Goal: Transaction & Acquisition: Purchase product/service

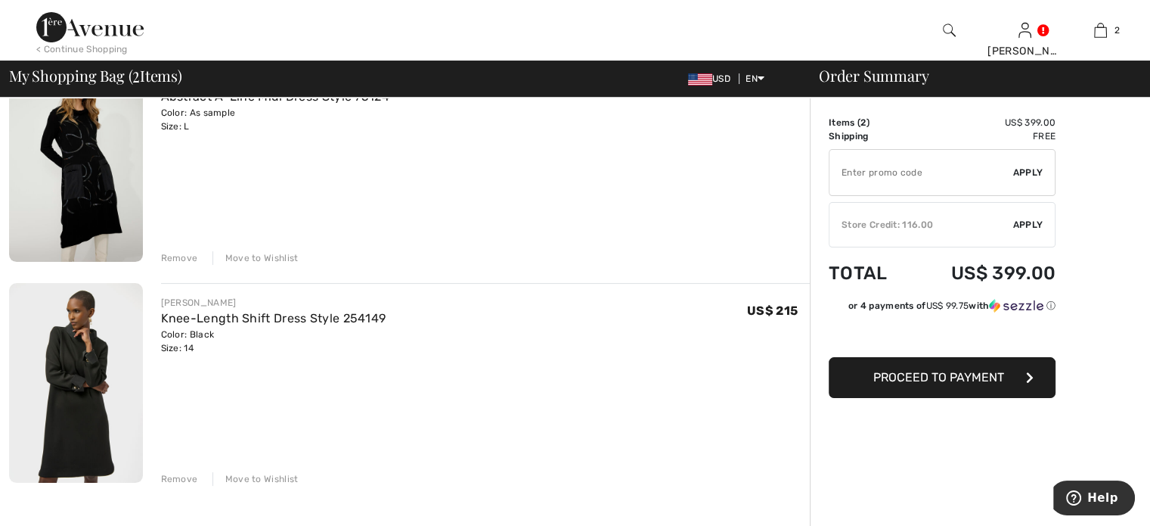
scroll to position [178, 0]
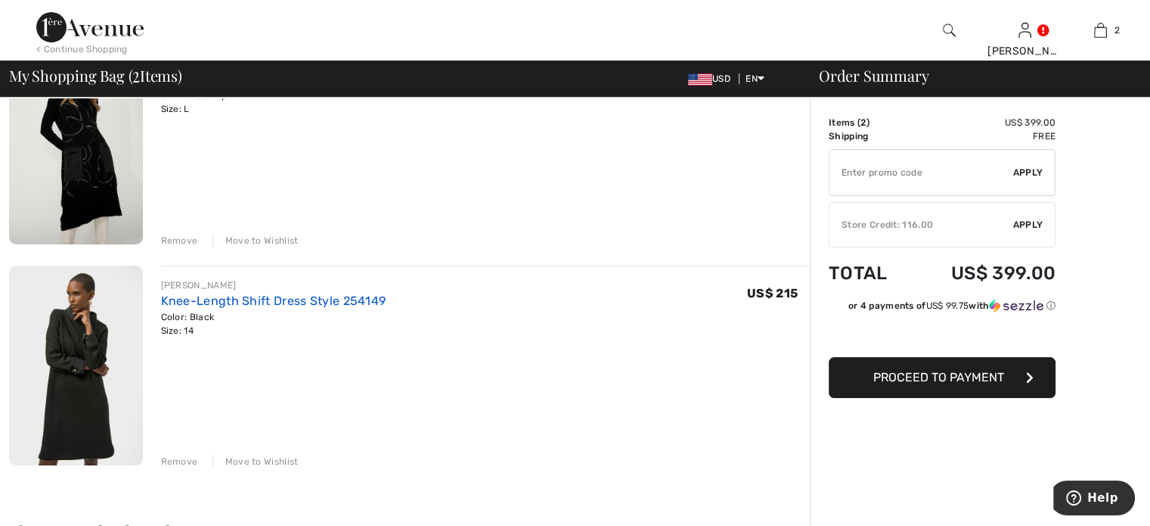
click at [260, 306] on link "Knee-Length Shift Dress Style 254149" at bounding box center [273, 300] width 225 height 14
click at [178, 461] on div "Remove" at bounding box center [179, 461] width 37 height 14
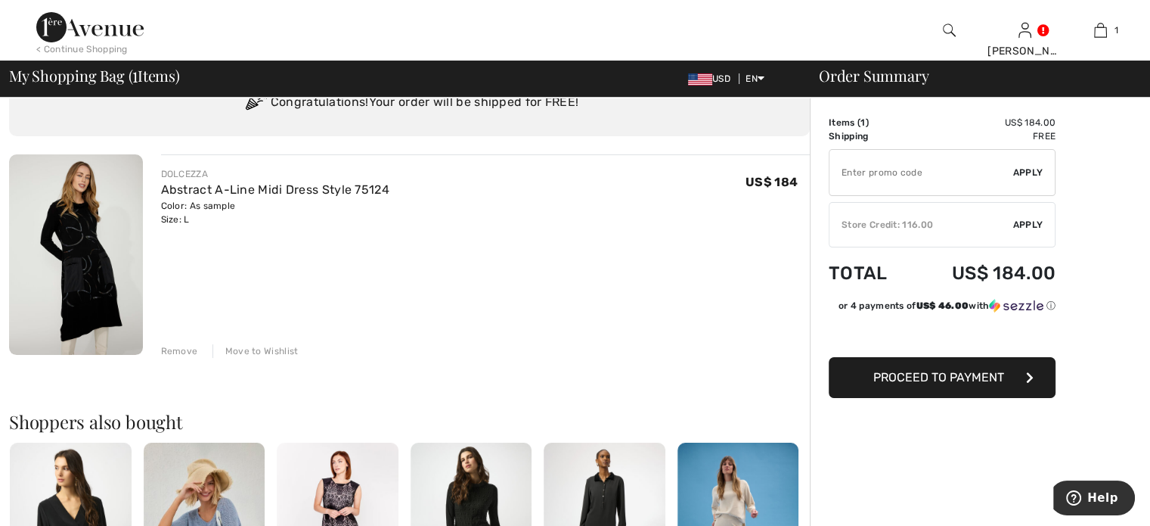
scroll to position [60, 0]
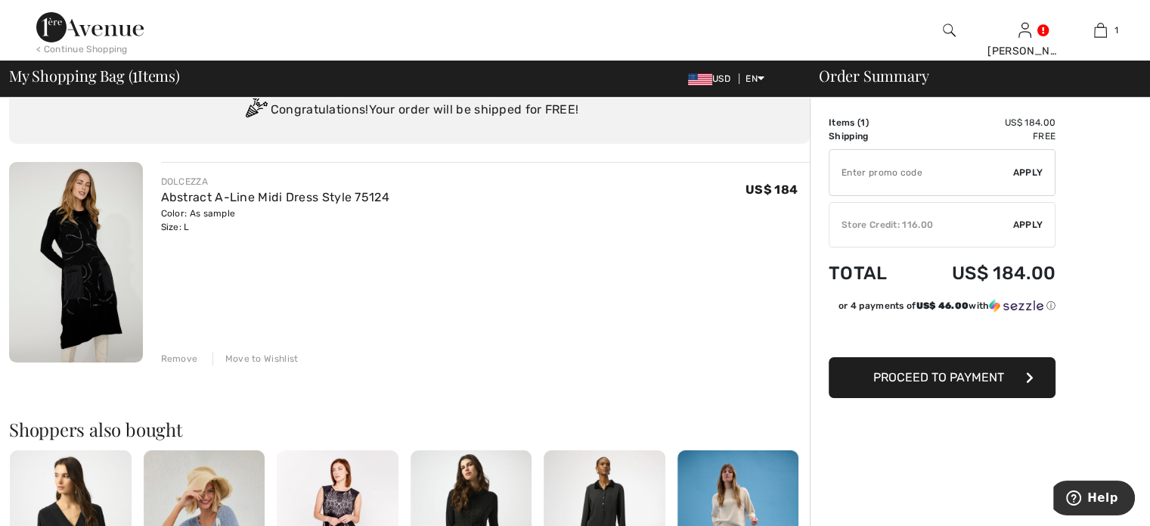
click at [95, 311] on img at bounding box center [76, 262] width 134 height 200
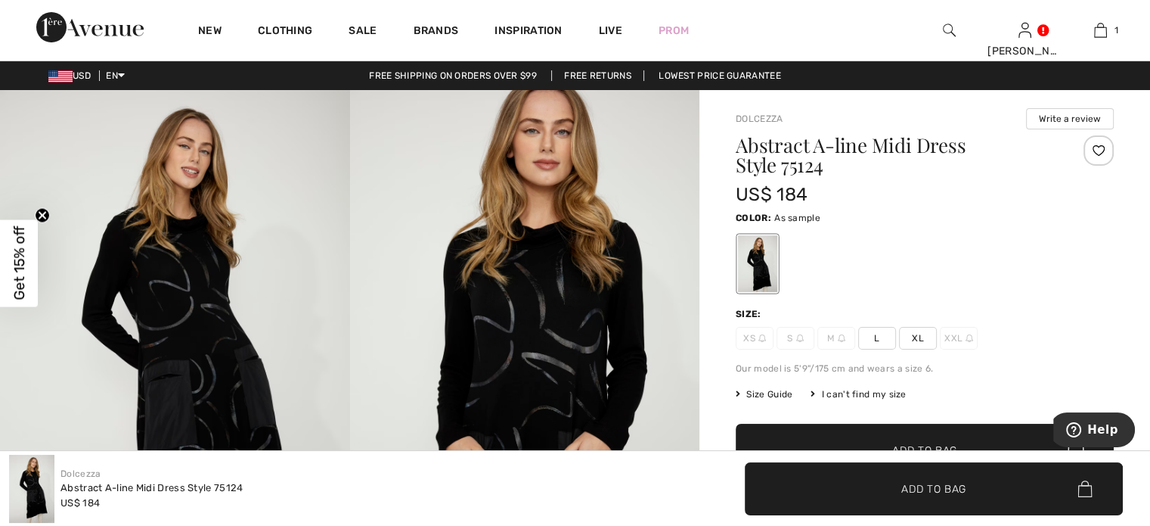
click at [557, 237] on img at bounding box center [525, 352] width 350 height 525
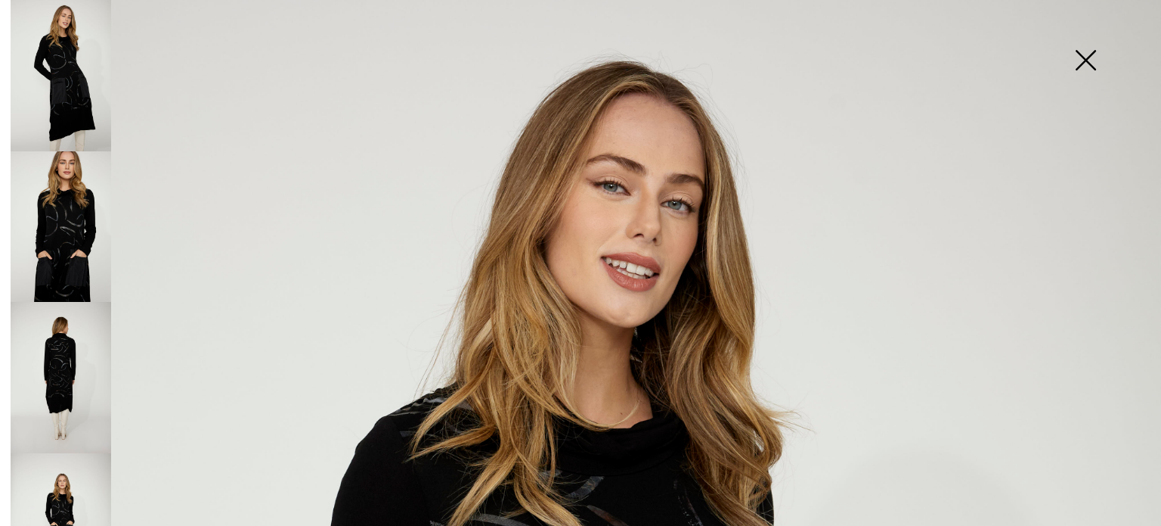
click at [70, 232] on img at bounding box center [61, 226] width 101 height 151
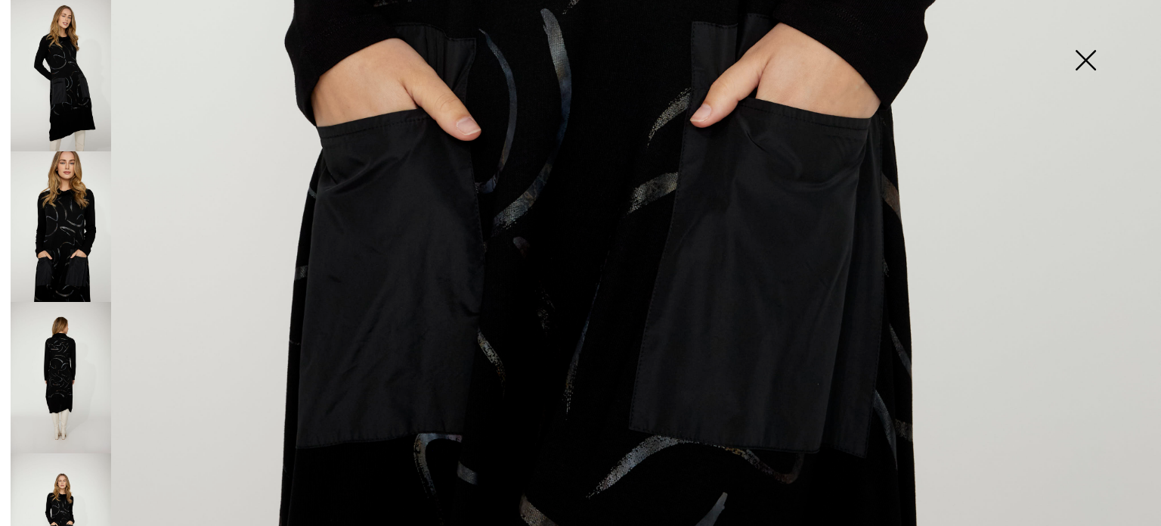
scroll to position [1199, 0]
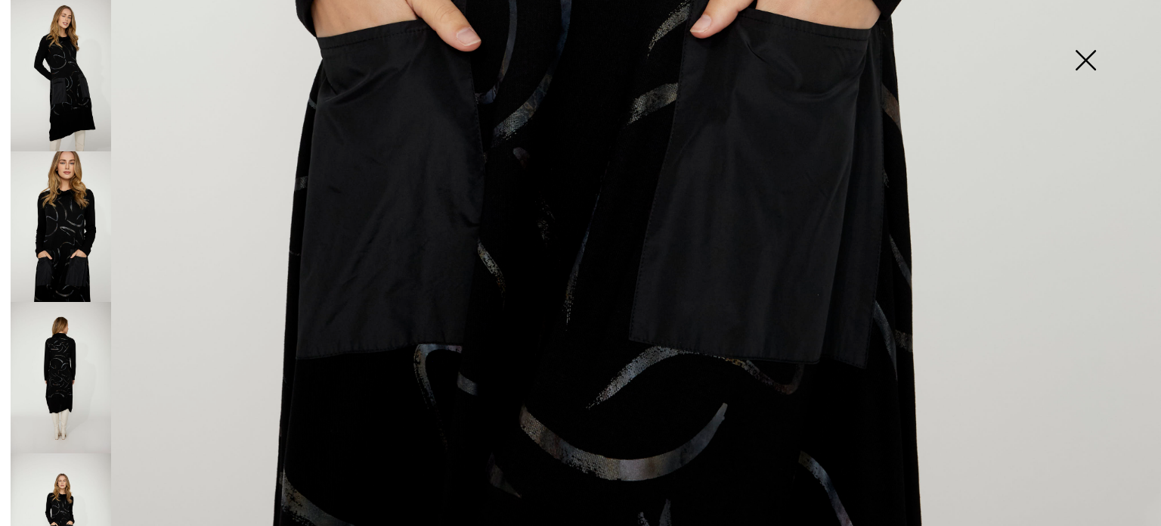
click at [93, 387] on img at bounding box center [61, 377] width 101 height 151
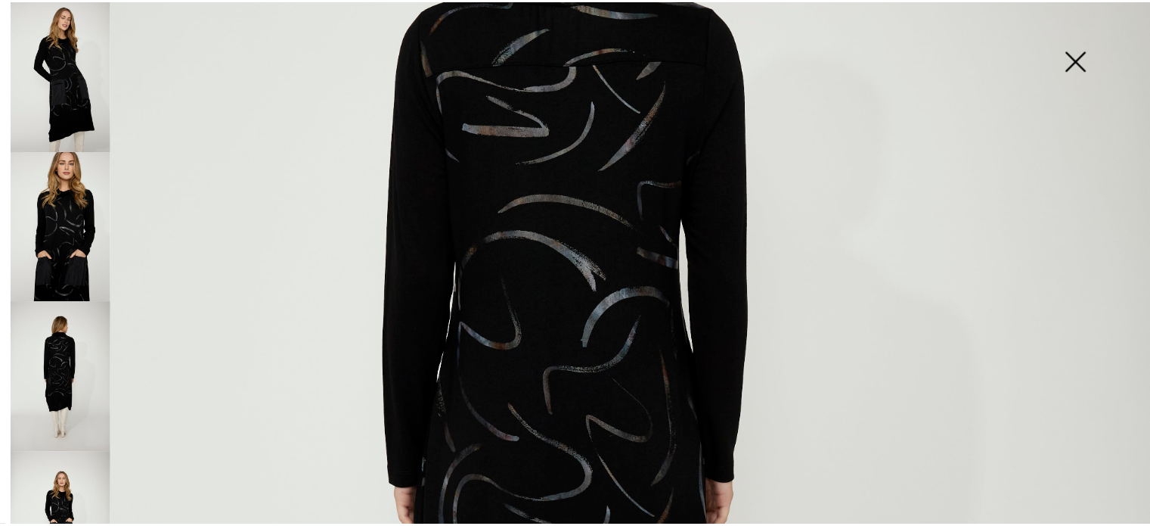
scroll to position [336, 0]
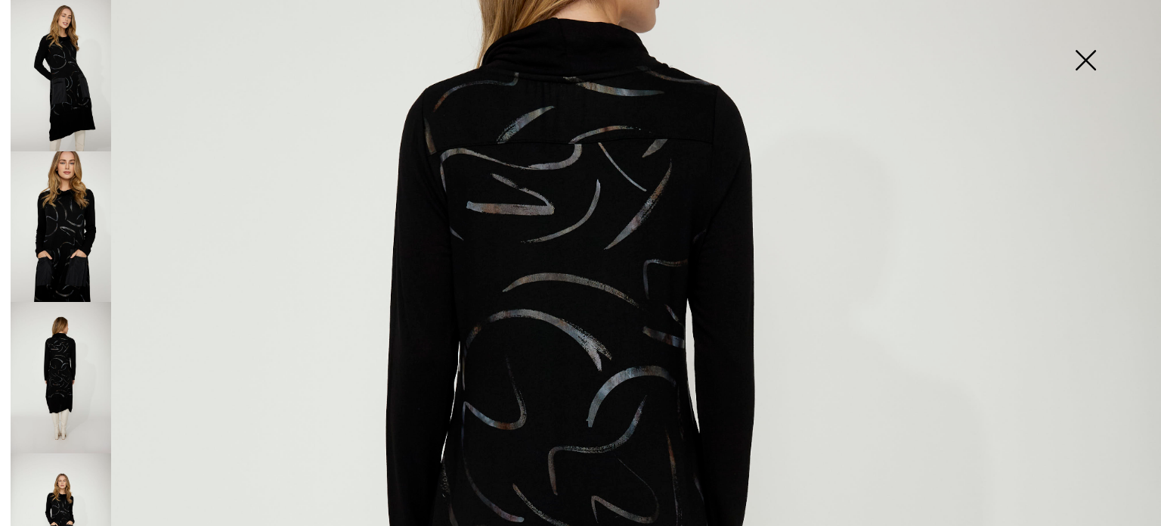
click at [1088, 56] on img at bounding box center [1086, 62] width 76 height 78
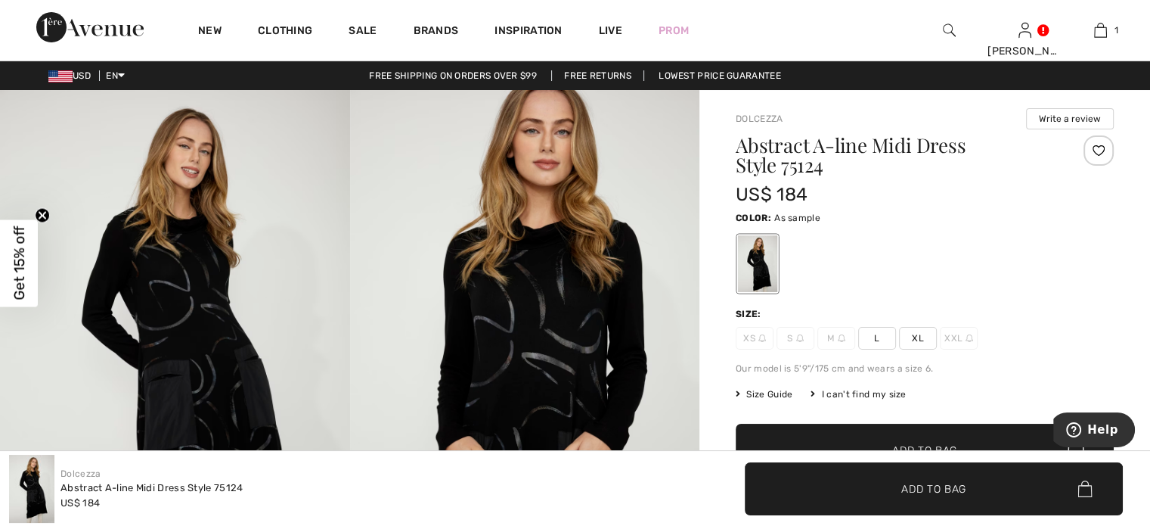
click at [877, 340] on span "L" at bounding box center [877, 338] width 38 height 23
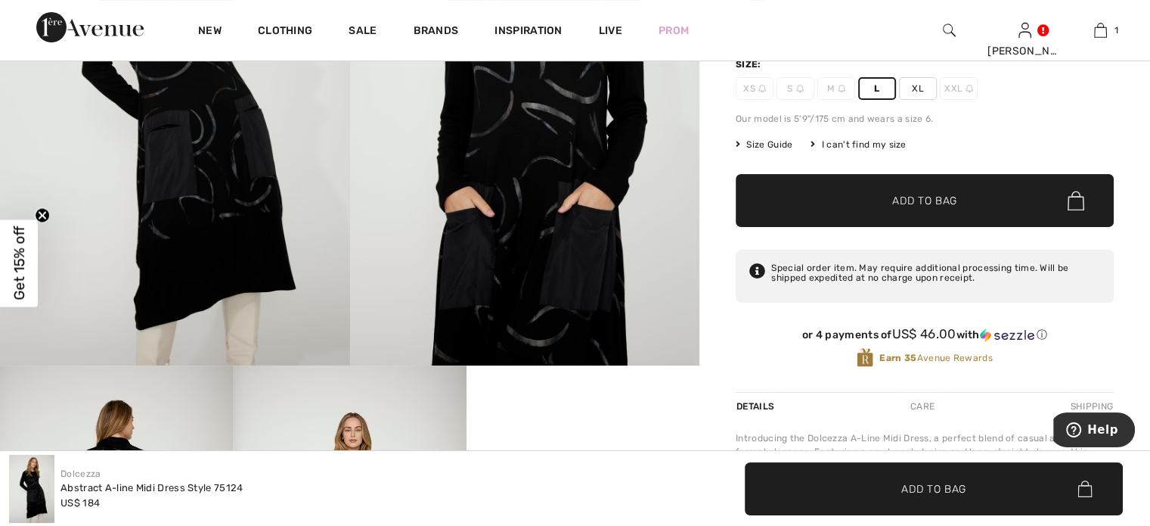
scroll to position [253, 0]
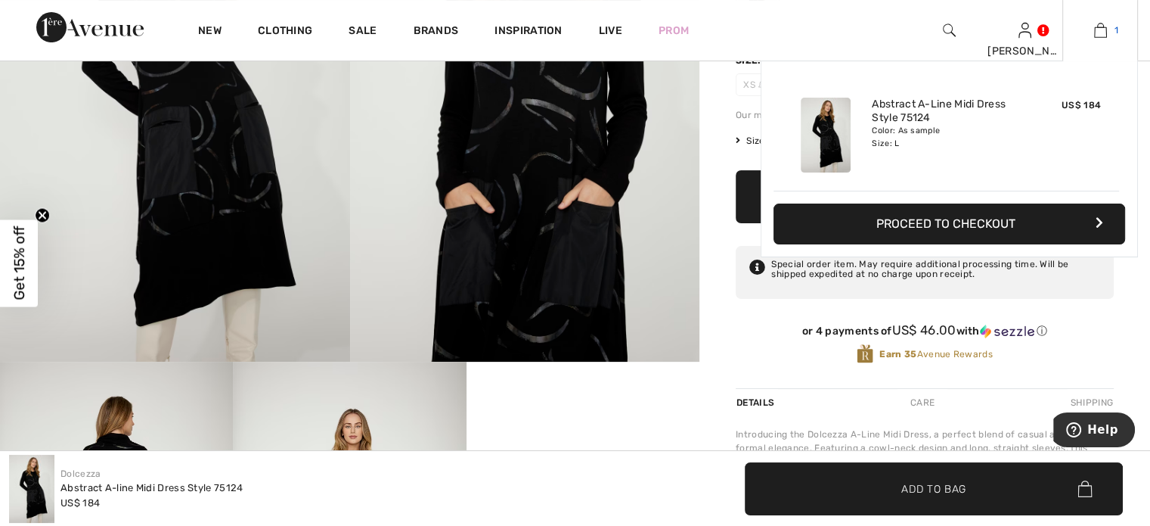
click at [1096, 33] on img at bounding box center [1100, 30] width 13 height 18
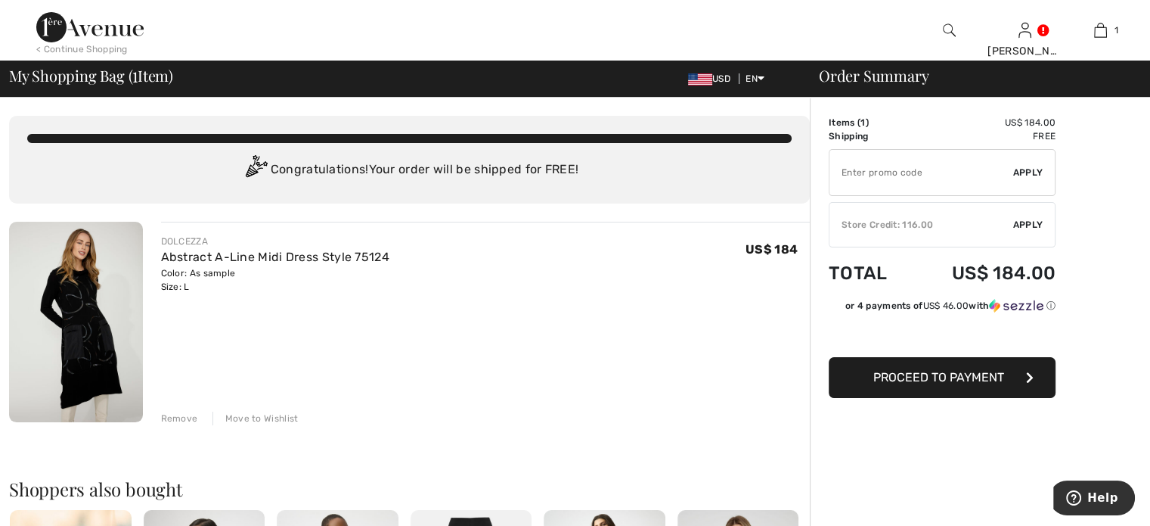
click at [1037, 226] on span "Apply" at bounding box center [1028, 225] width 30 height 14
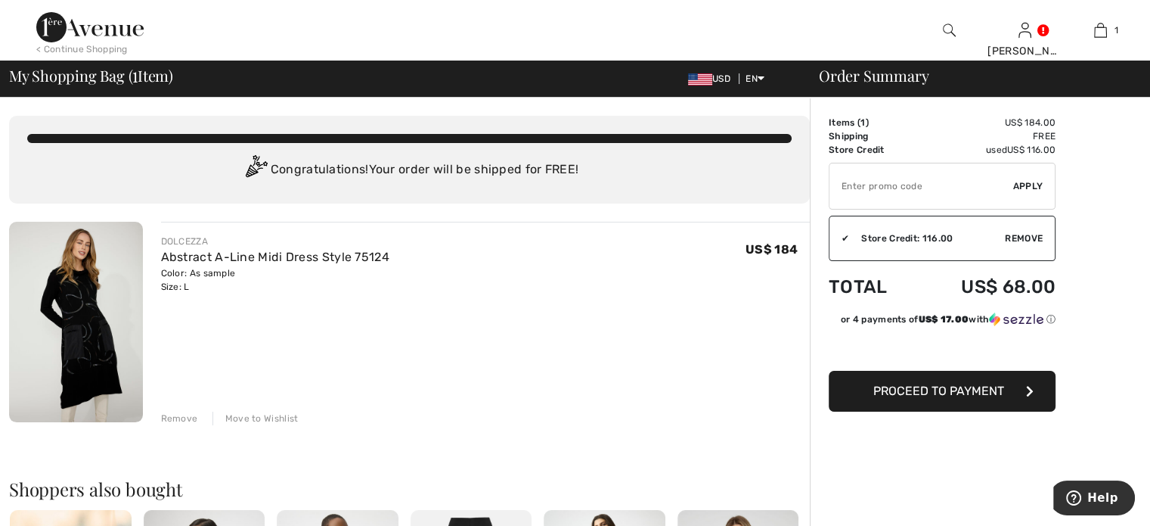
click at [951, 399] on button "Proceed to Payment" at bounding box center [942, 391] width 227 height 41
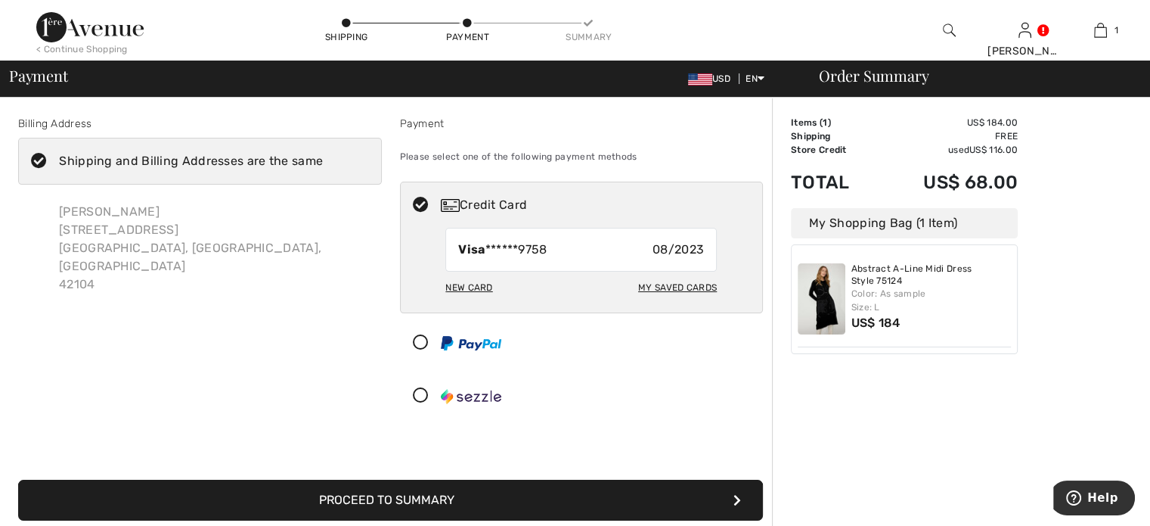
click at [601, 240] on div "Visa ******9758 08/2023" at bounding box center [580, 250] width 271 height 44
click at [586, 250] on div "Visa ******9758 08/2023" at bounding box center [580, 250] width 271 height 44
click at [476, 284] on div "New Card" at bounding box center [468, 287] width 47 height 26
radio input "true"
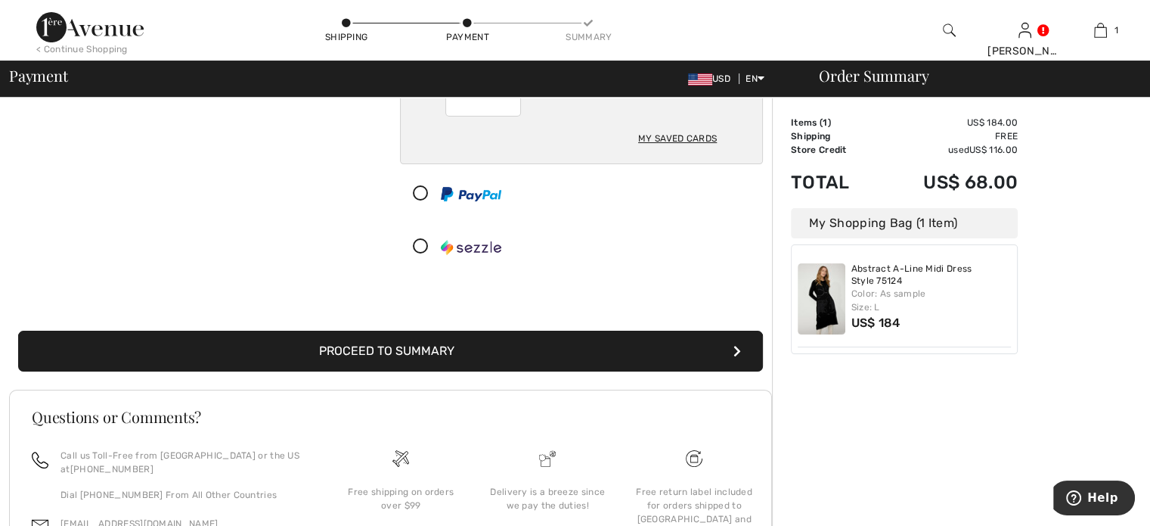
scroll to position [269, 0]
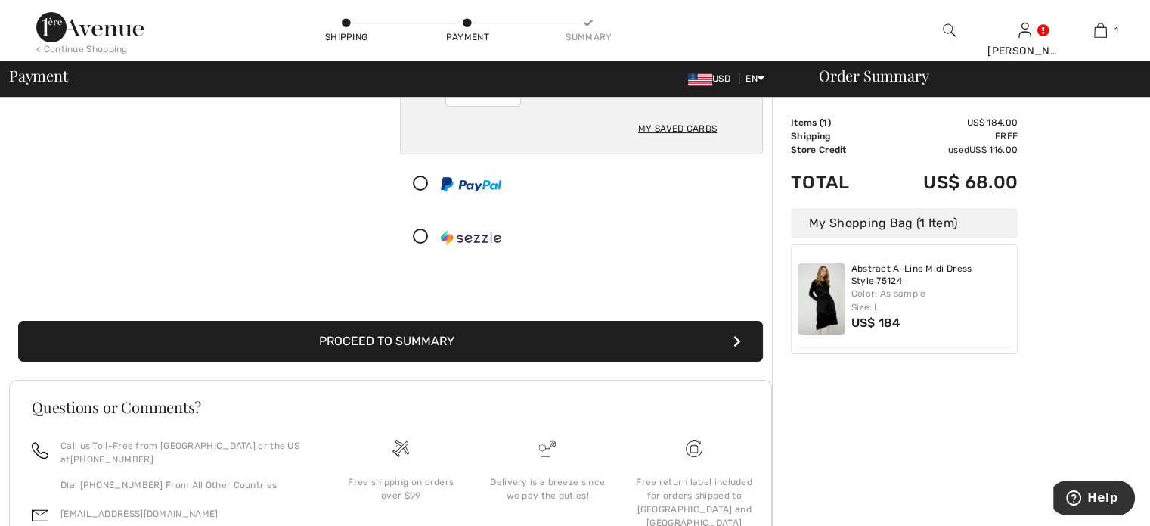
click at [366, 347] on button "Proceed to Summary" at bounding box center [390, 341] width 745 height 41
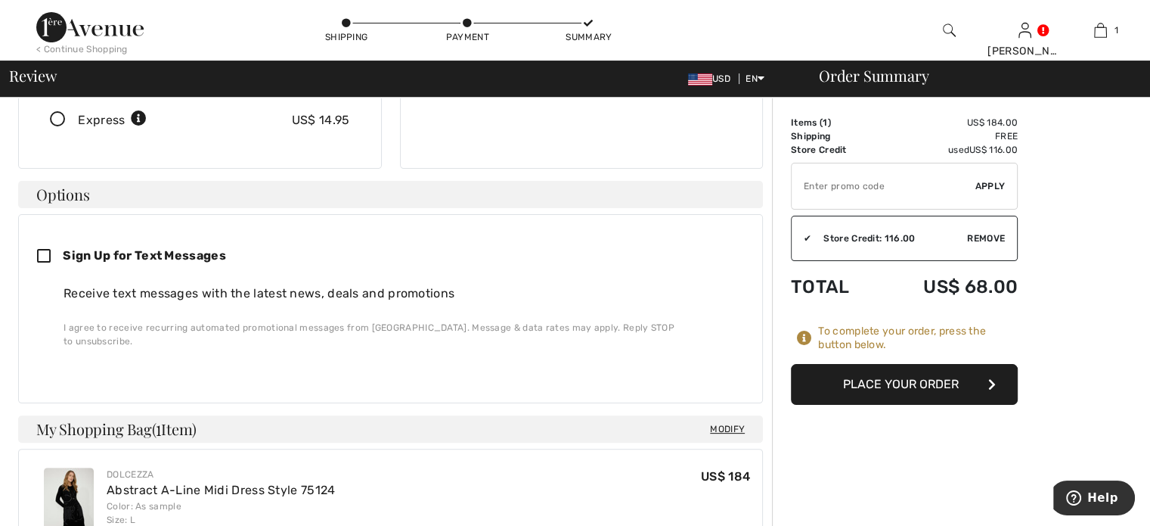
scroll to position [528, 0]
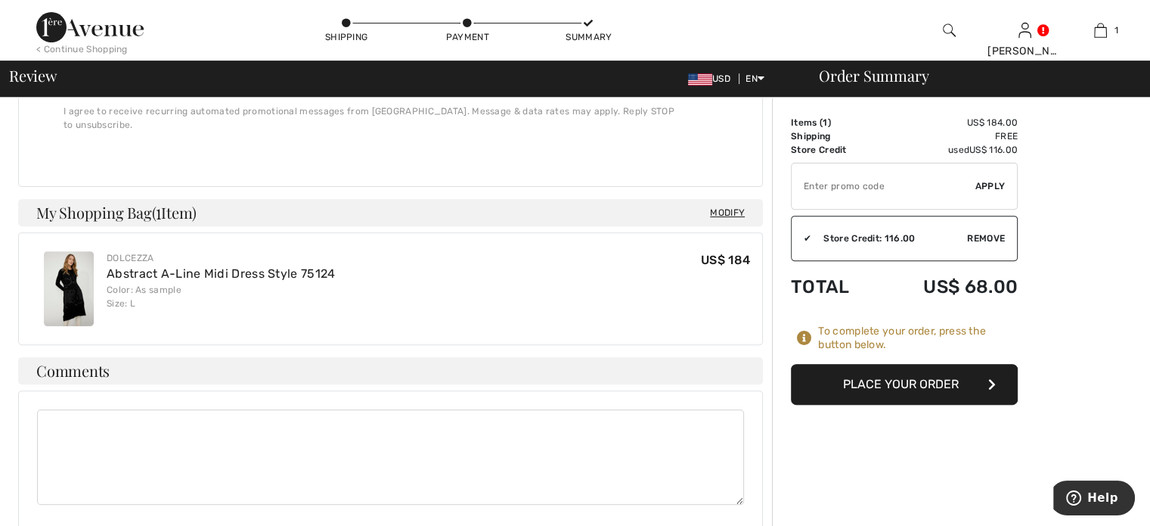
click at [938, 389] on button "Place Your Order" at bounding box center [904, 384] width 227 height 41
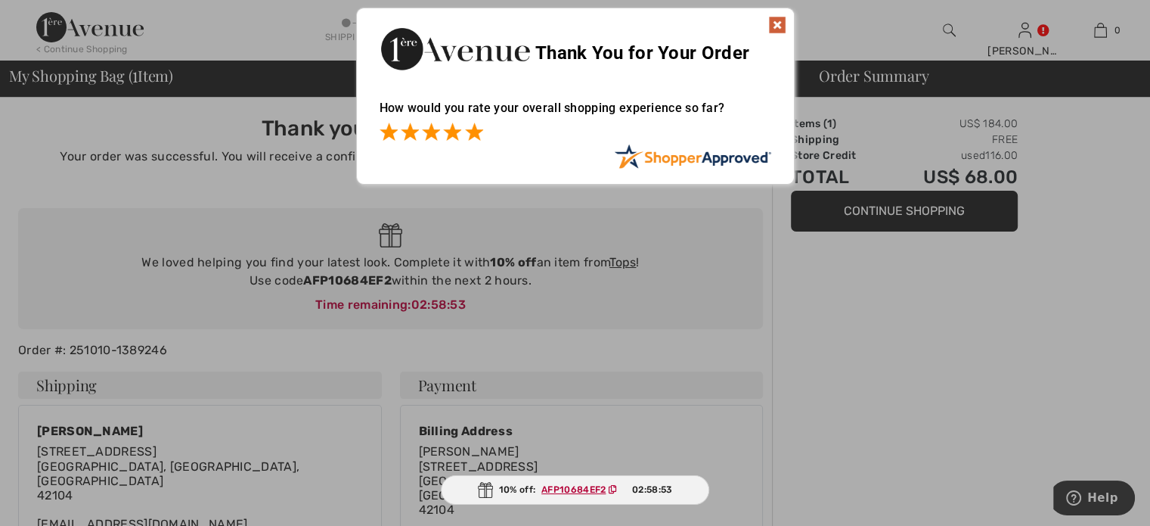
click at [467, 135] on span at bounding box center [474, 132] width 18 height 18
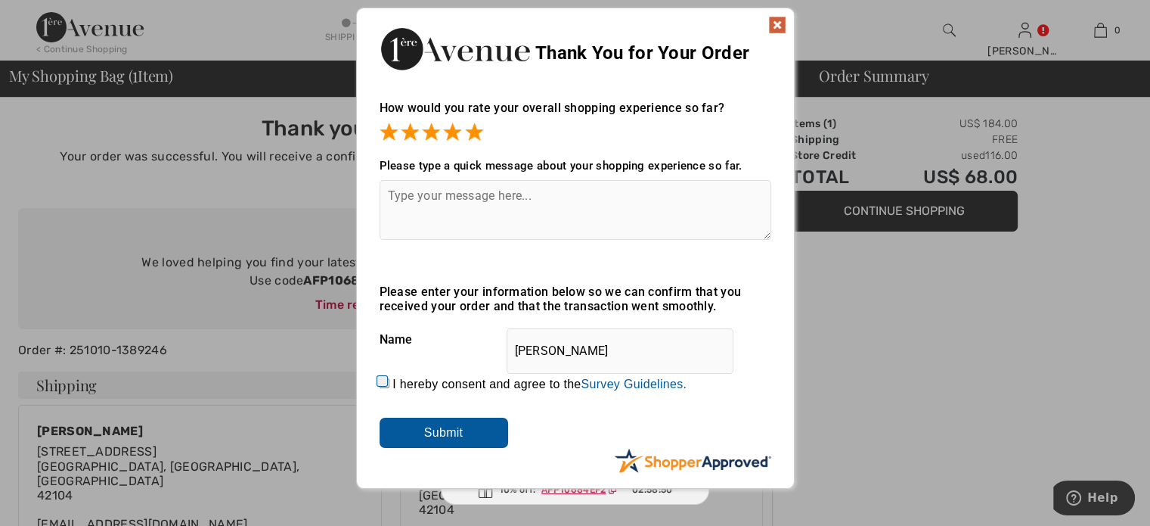
click at [463, 442] on input "Submit" at bounding box center [444, 432] width 129 height 30
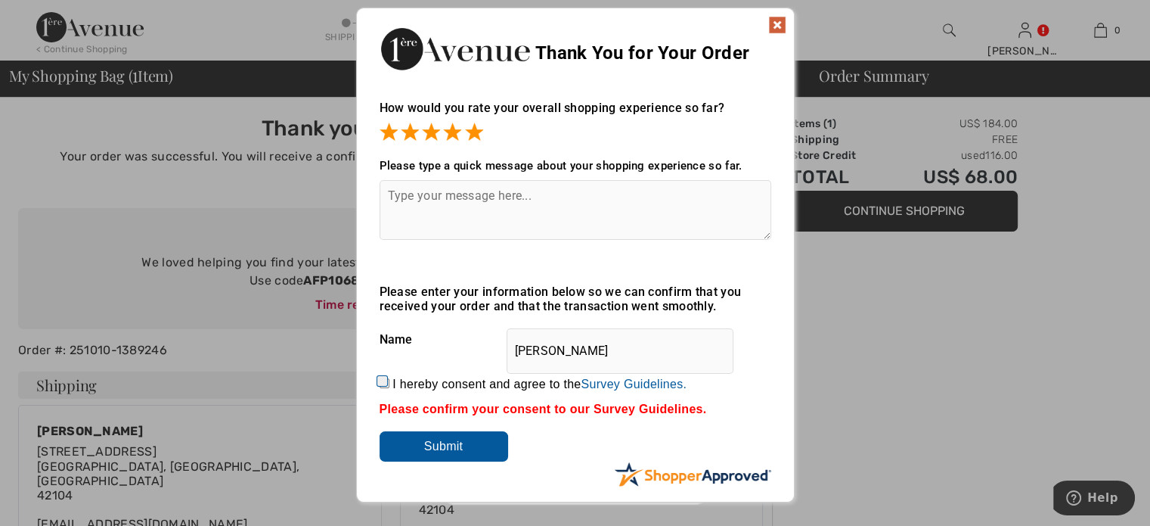
click at [380, 380] on input "I hereby consent and agree to the By submitting a review, you grant permission …" at bounding box center [385, 383] width 10 height 10
checkbox input "true"
click at [436, 453] on input "Submit" at bounding box center [444, 446] width 129 height 30
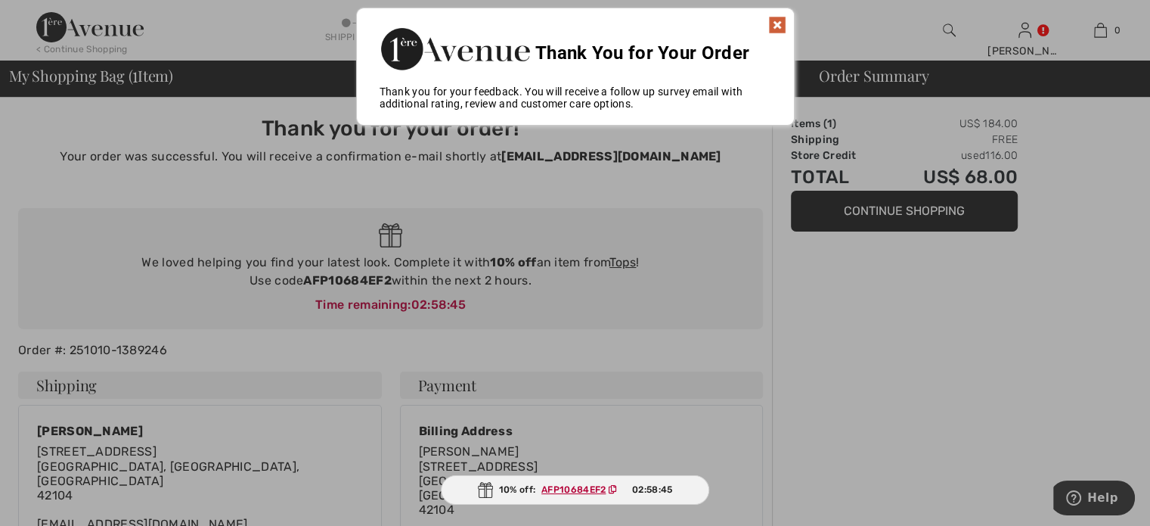
click at [777, 20] on img at bounding box center [777, 25] width 18 height 18
